Goal: Task Accomplishment & Management: Manage account settings

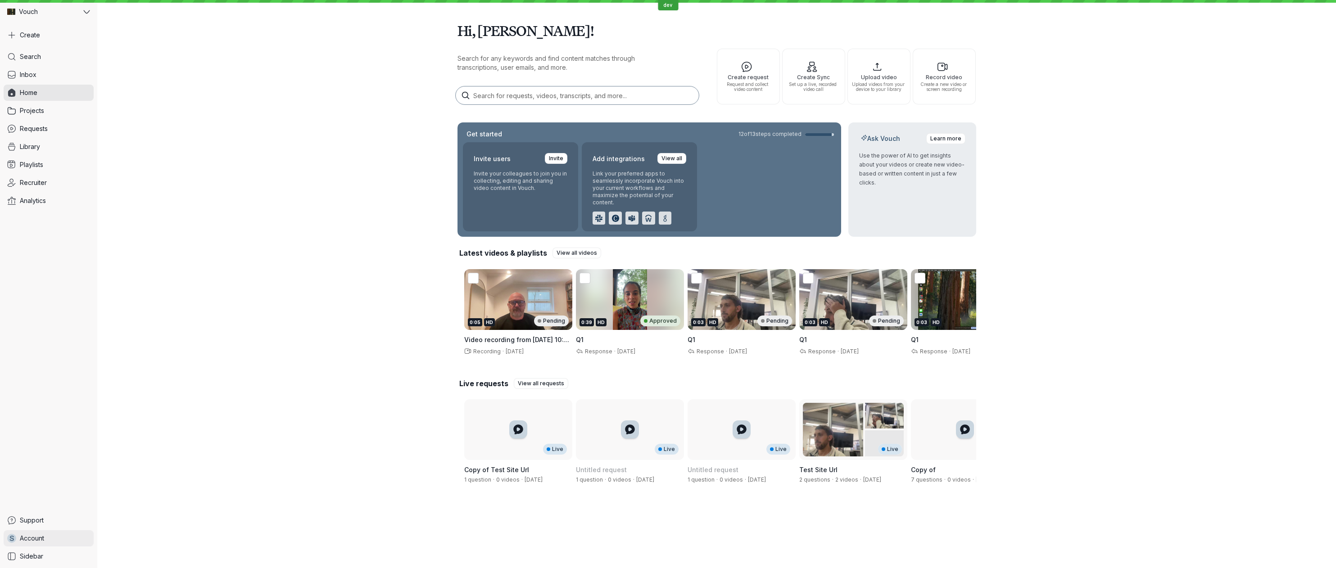
click at [23, 539] on span "Account" at bounding box center [32, 538] width 24 height 9
click at [148, 534] on span "Sign Out" at bounding box center [149, 536] width 90 height 9
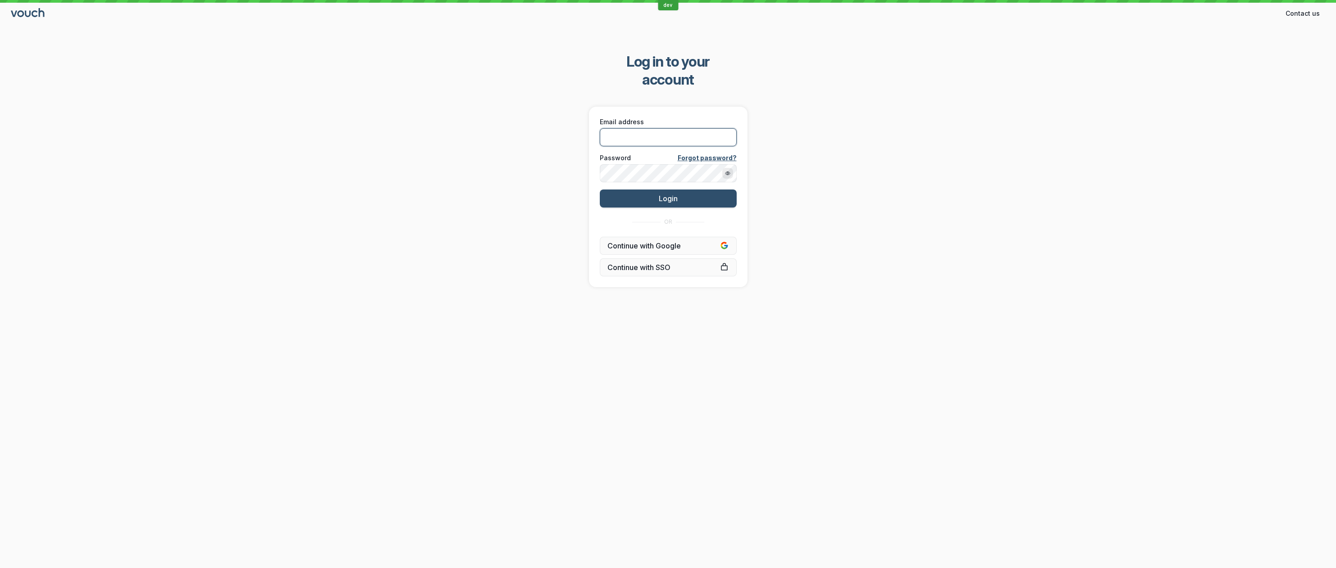
click at [648, 128] on input "Email address" at bounding box center [668, 137] width 137 height 18
paste input "[EMAIL_ADDRESS][DOMAIN_NAME]"
type input "[EMAIL_ADDRESS][DOMAIN_NAME]"
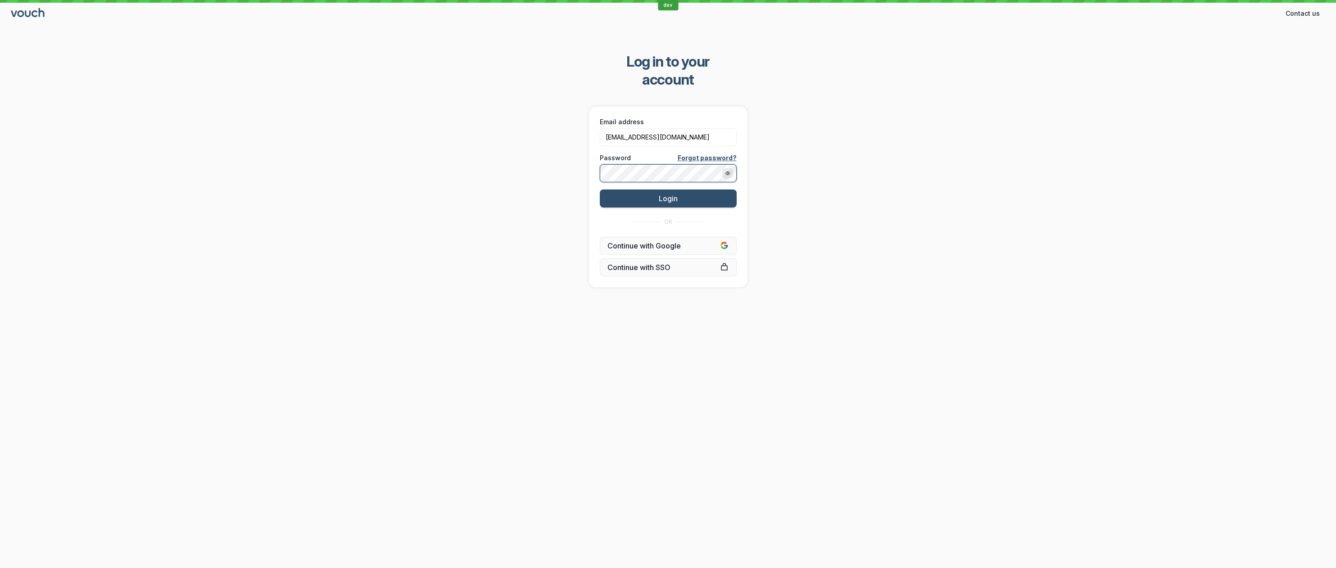
click at [600, 190] on button "Login" at bounding box center [668, 199] width 137 height 18
